Goal: Browse casually: Explore the website without a specific task or goal

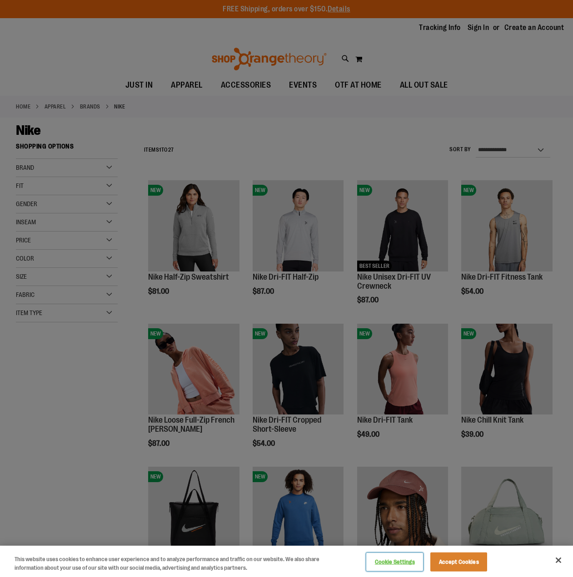
click at [394, 561] on button "Cookie Settings" at bounding box center [394, 562] width 57 height 18
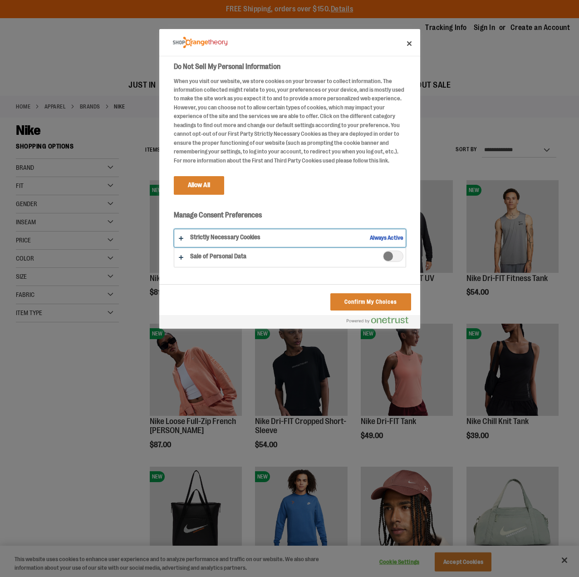
click at [183, 246] on button "Do Not Sell My Personal Information" at bounding box center [290, 238] width 232 height 18
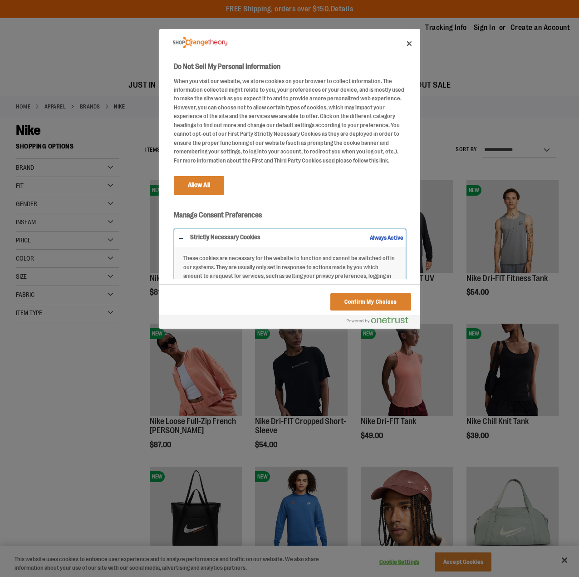
click at [183, 246] on button "Do Not Sell My Personal Information" at bounding box center [290, 278] width 232 height 99
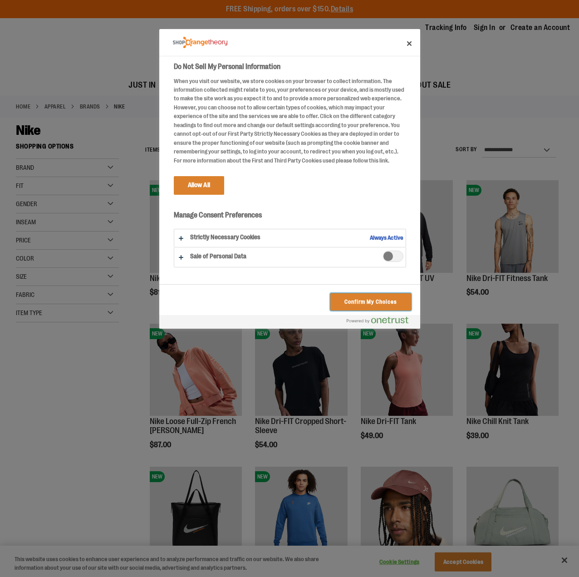
click at [346, 302] on button "Confirm My Choices" at bounding box center [371, 301] width 80 height 17
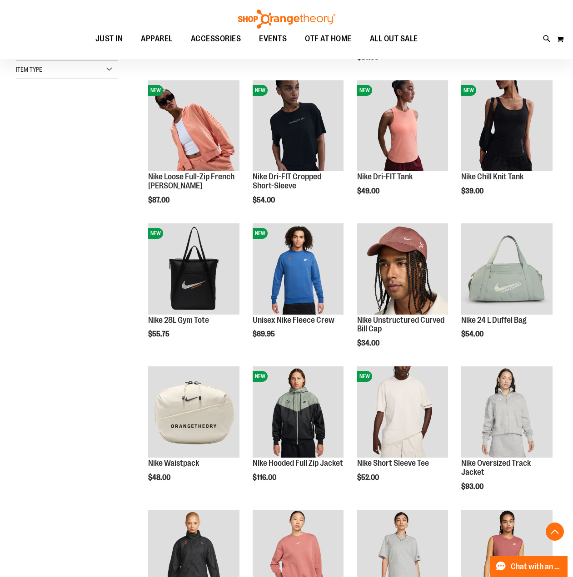
scroll to position [334, 0]
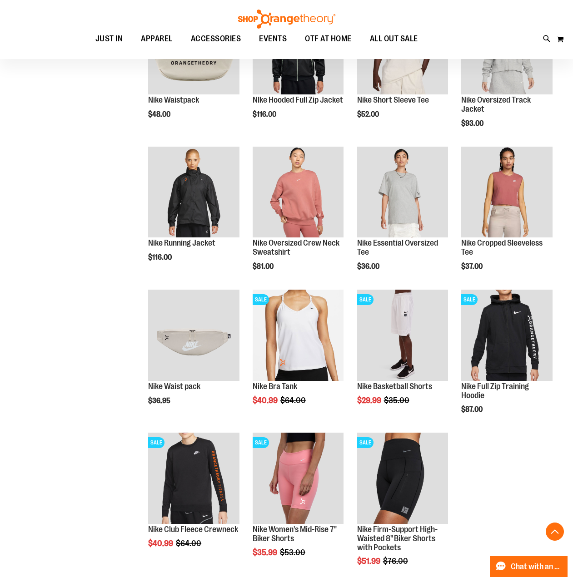
scroll to position [515, 0]
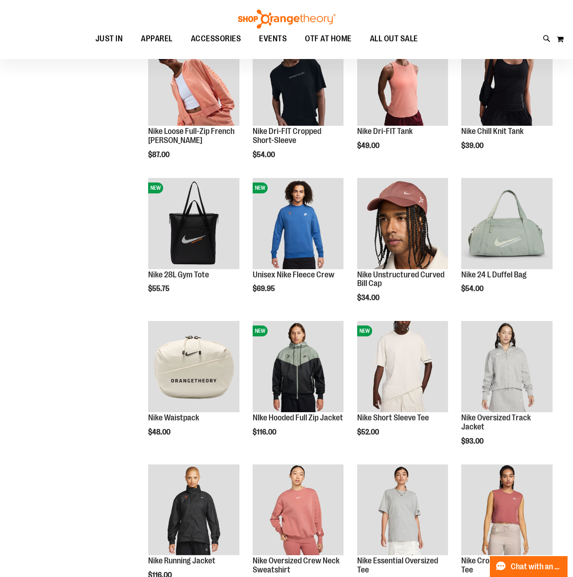
scroll to position [57, 0]
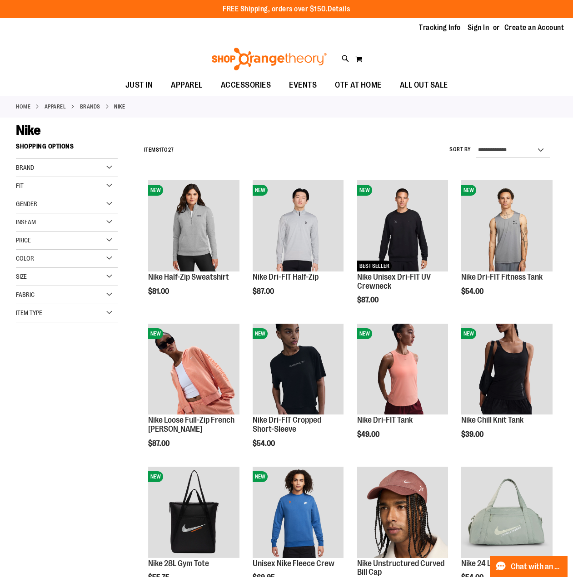
scroll to position [11, 0]
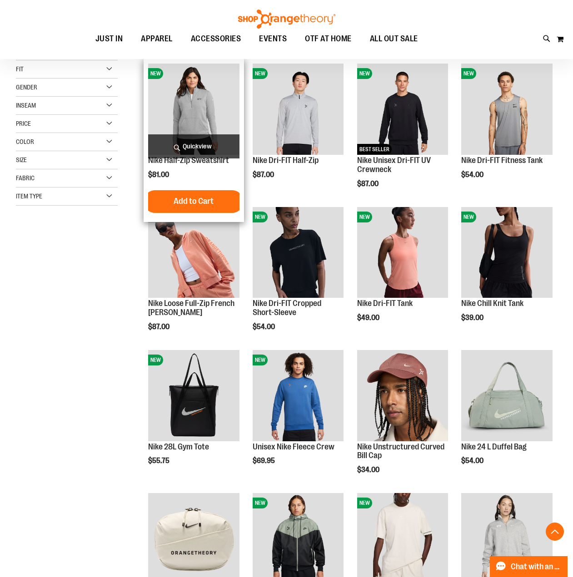
scroll to position [200, 0]
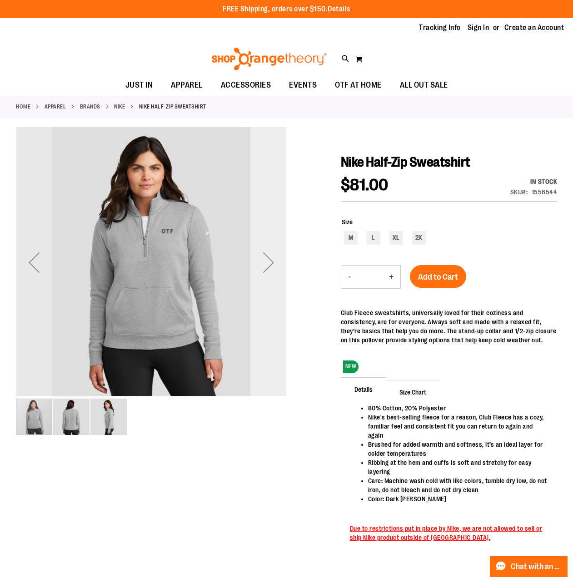
click at [268, 268] on div "Next" at bounding box center [268, 262] width 36 height 271
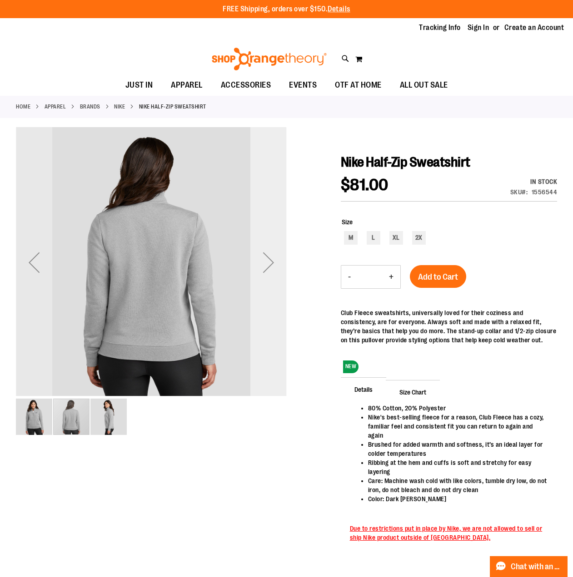
click at [268, 268] on div "Next" at bounding box center [268, 262] width 36 height 271
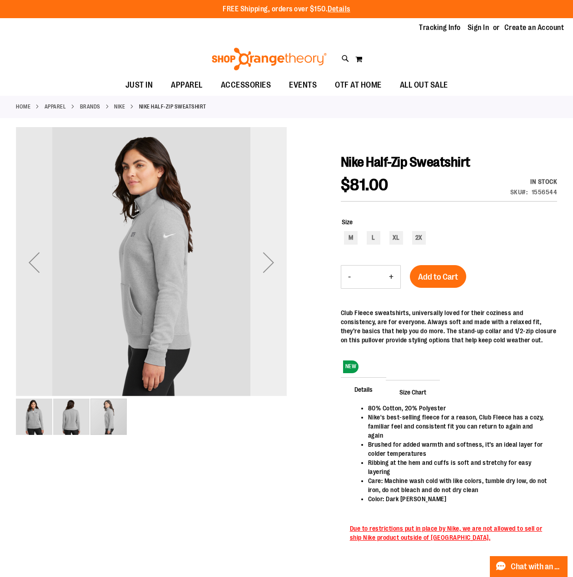
click at [268, 268] on div "Next" at bounding box center [268, 262] width 36 height 271
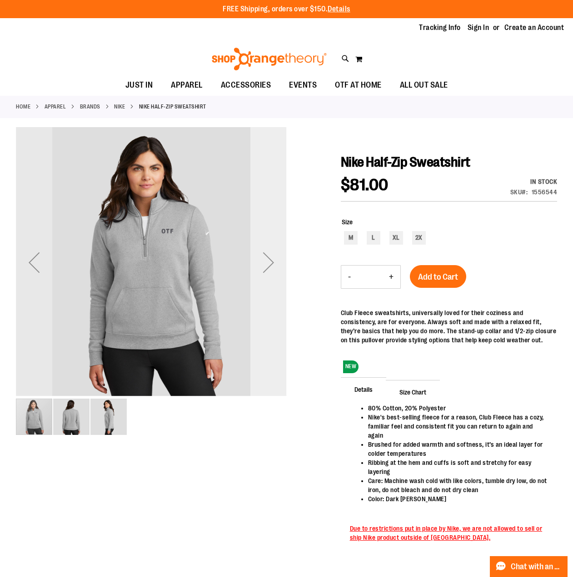
click at [268, 268] on div "Next" at bounding box center [268, 262] width 36 height 271
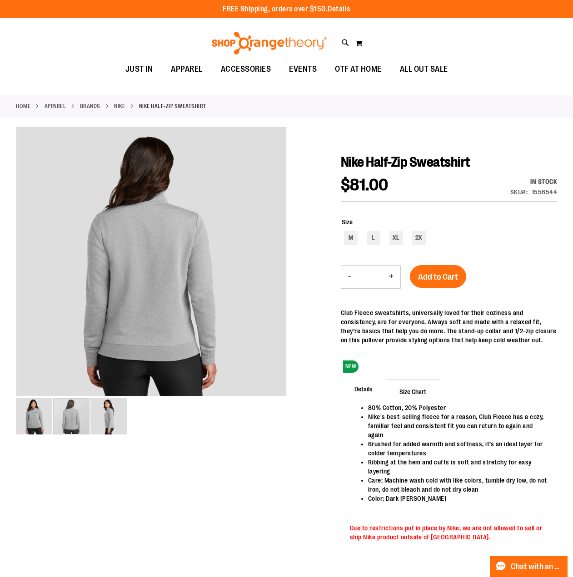
scroll to position [56, 0]
